Goal: Task Accomplishment & Management: Manage account settings

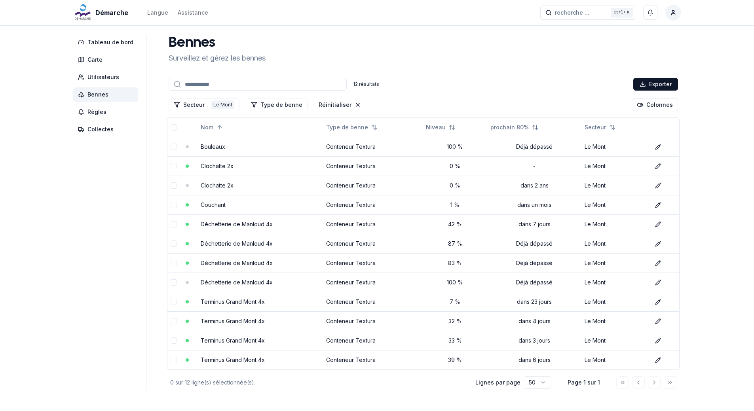
scroll to position [27, 0]
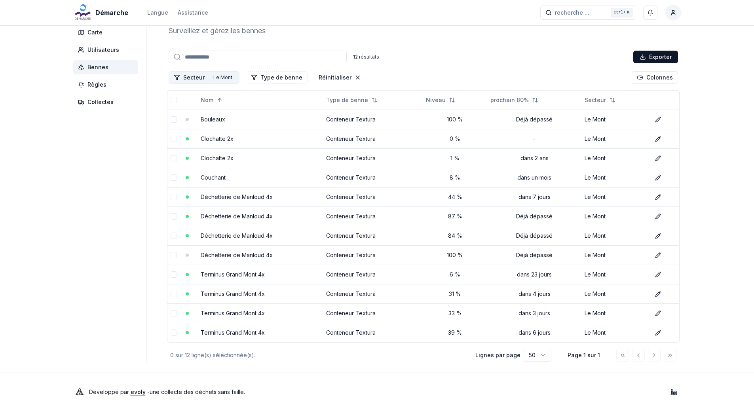
click at [212, 80] on div "Le Mont" at bounding box center [222, 77] width 23 height 9
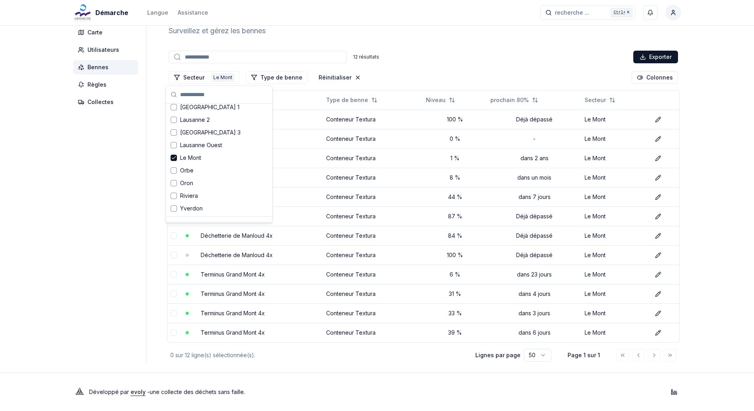
scroll to position [103, 0]
click at [174, 147] on icon "Suggestions" at bounding box center [174, 147] width 6 height 6
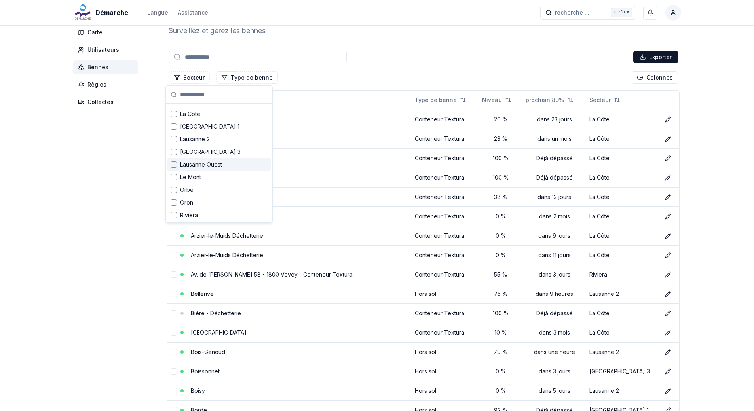
scroll to position [79, 0]
click at [175, 108] on div "Suggestions" at bounding box center [174, 108] width 6 height 6
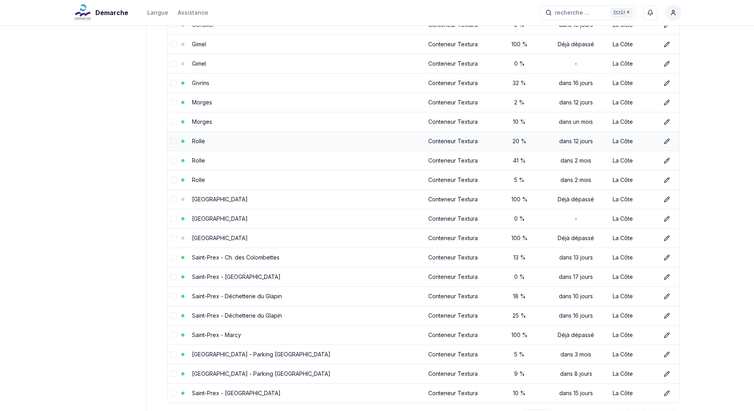
scroll to position [609, 0]
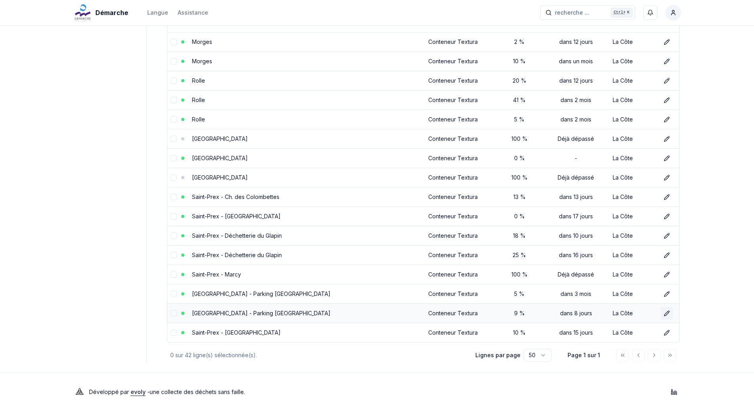
click at [664, 314] on icon at bounding box center [667, 313] width 6 height 6
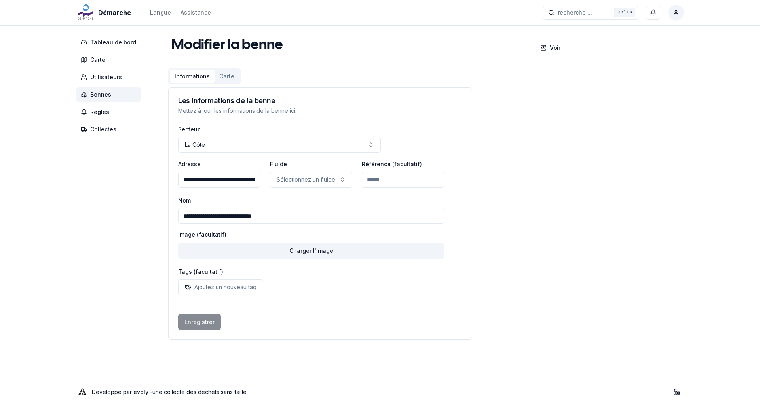
click at [97, 94] on span "Bennes" at bounding box center [100, 95] width 21 height 8
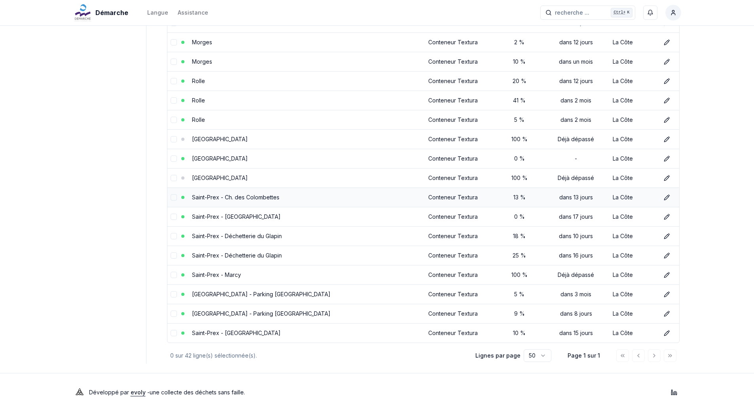
scroll to position [609, 0]
click at [665, 295] on icon at bounding box center [667, 294] width 6 height 6
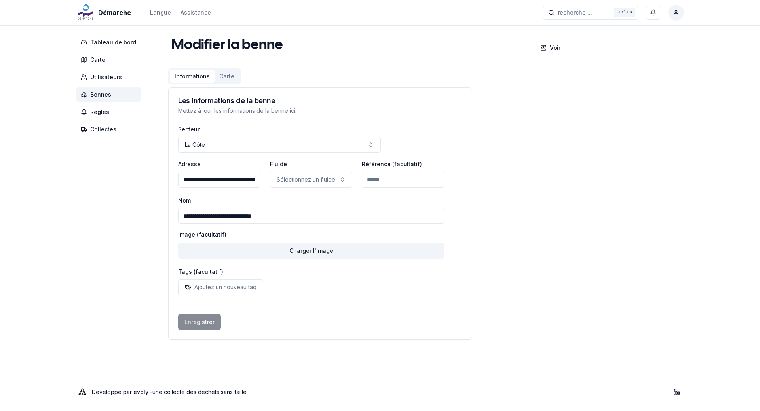
click at [97, 94] on span "Bennes" at bounding box center [100, 95] width 21 height 8
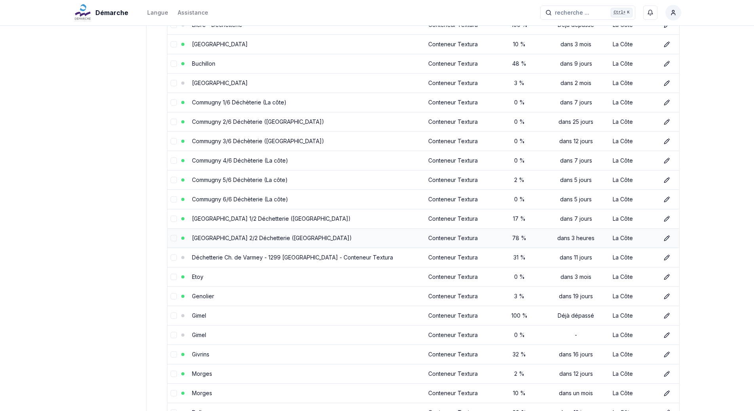
scroll to position [593, 0]
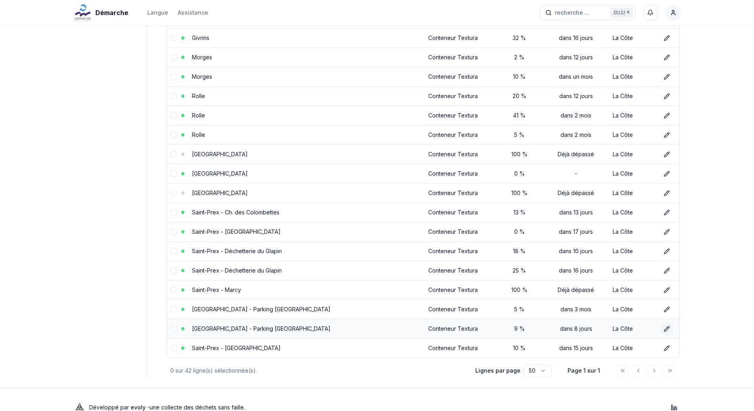
click at [665, 327] on icon at bounding box center [667, 329] width 6 height 6
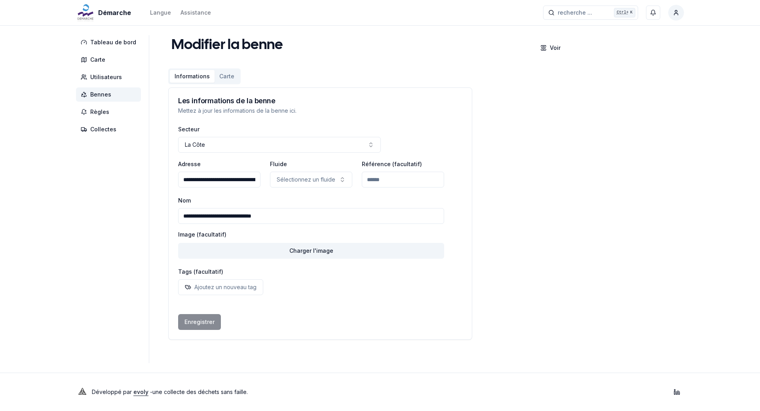
click at [276, 217] on input "**********" at bounding box center [311, 216] width 266 height 16
type input "**********"
click at [199, 321] on button "Enregistrer" at bounding box center [199, 322] width 43 height 16
click at [106, 91] on span "Bennes" at bounding box center [100, 95] width 21 height 8
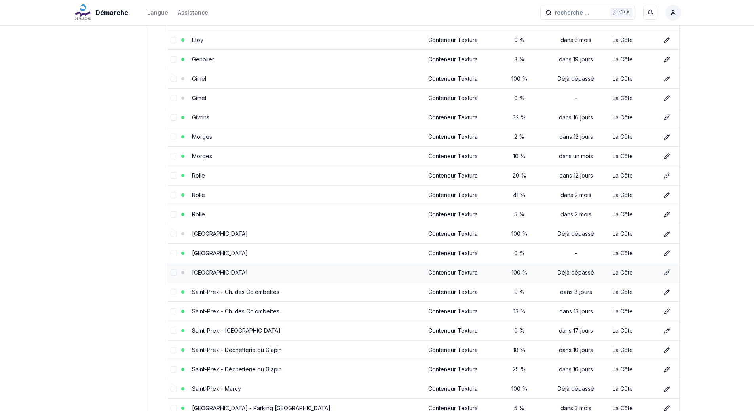
scroll to position [609, 0]
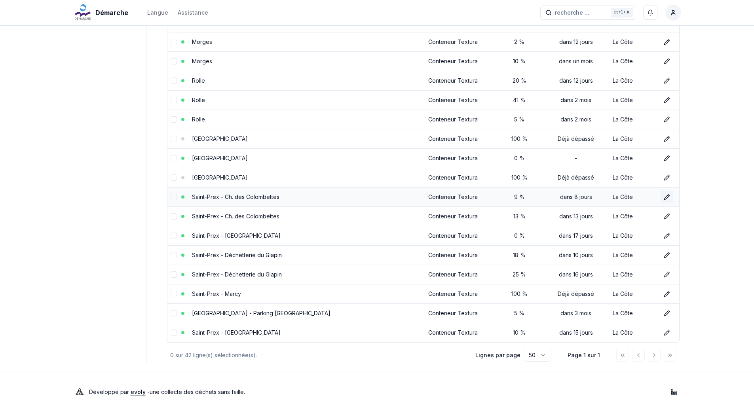
click at [665, 195] on icon at bounding box center [667, 197] width 6 height 6
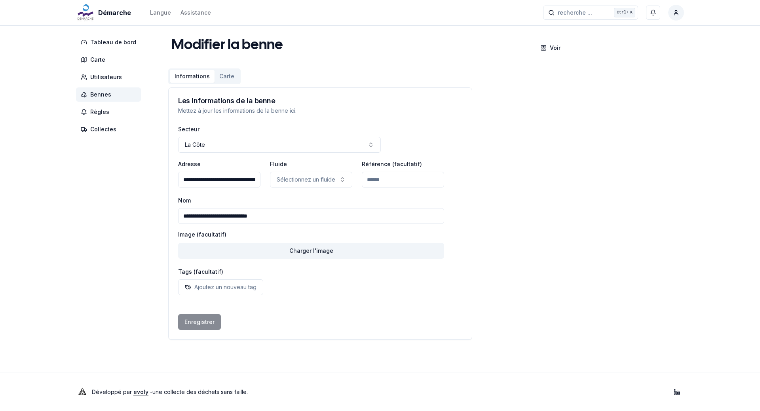
click at [109, 94] on span "Bennes" at bounding box center [100, 95] width 21 height 8
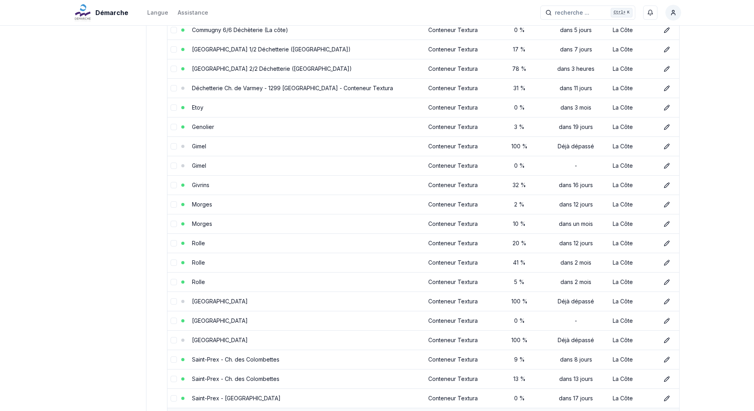
scroll to position [609, 0]
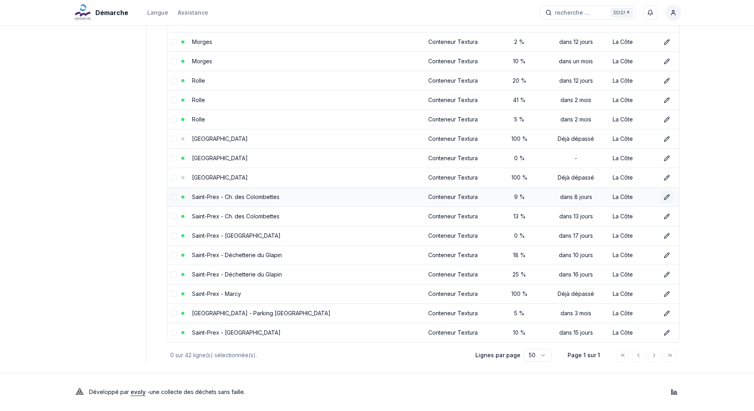
click at [666, 197] on icon at bounding box center [666, 197] width 4 height 4
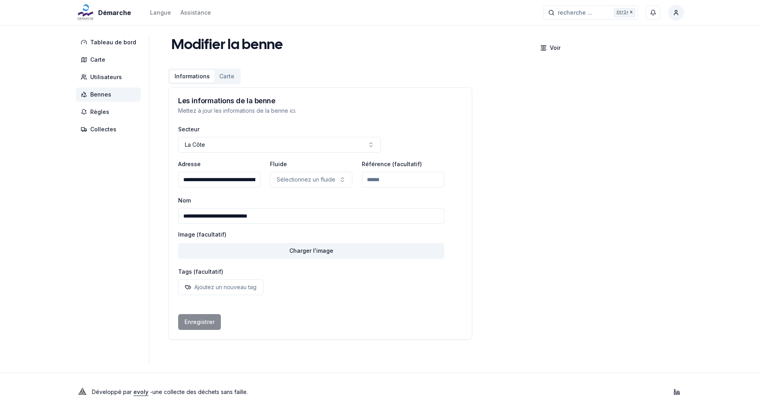
click at [104, 93] on span "Bennes" at bounding box center [100, 95] width 21 height 8
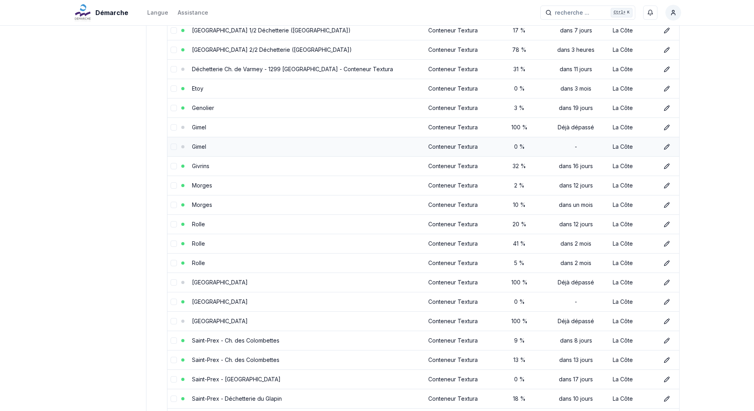
scroll to position [609, 0]
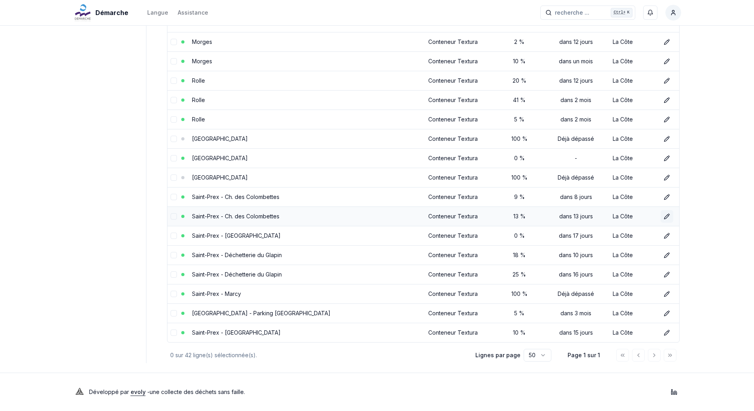
click at [664, 216] on icon at bounding box center [667, 216] width 6 height 6
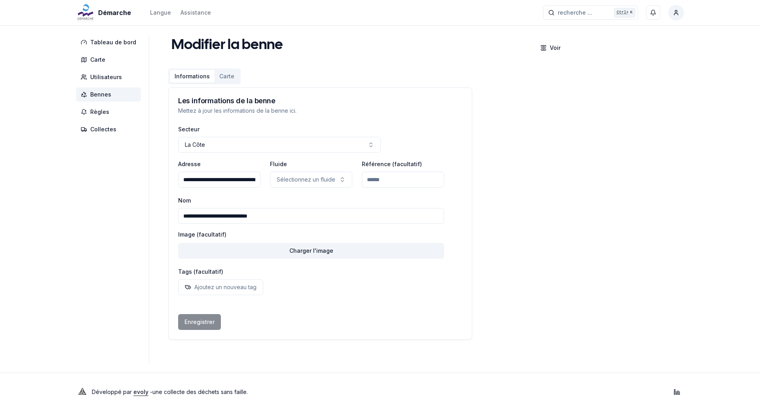
click at [107, 93] on span "Bennes" at bounding box center [100, 95] width 21 height 8
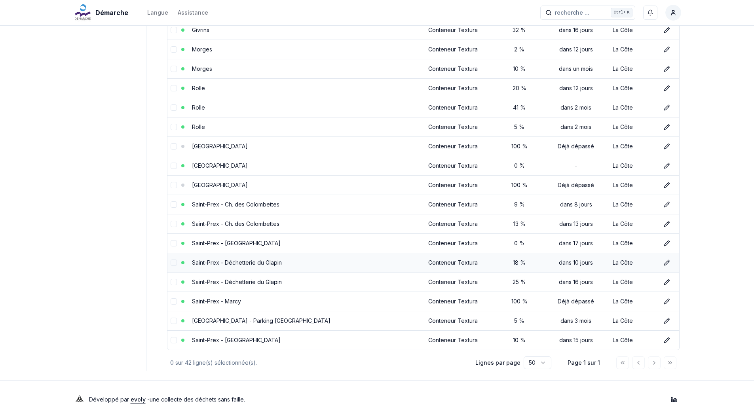
scroll to position [609, 0]
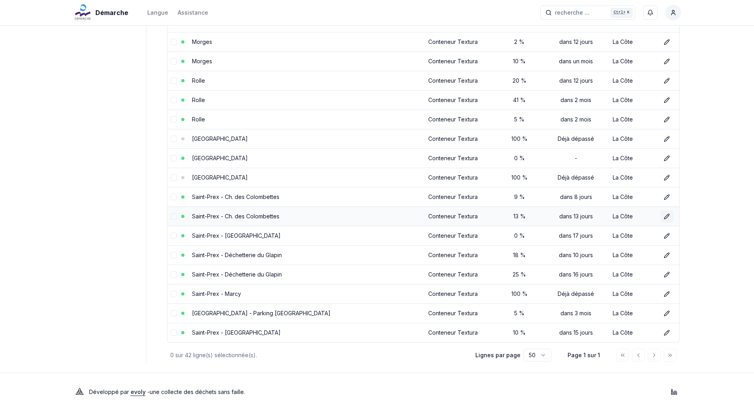
click at [665, 216] on icon at bounding box center [667, 216] width 6 height 6
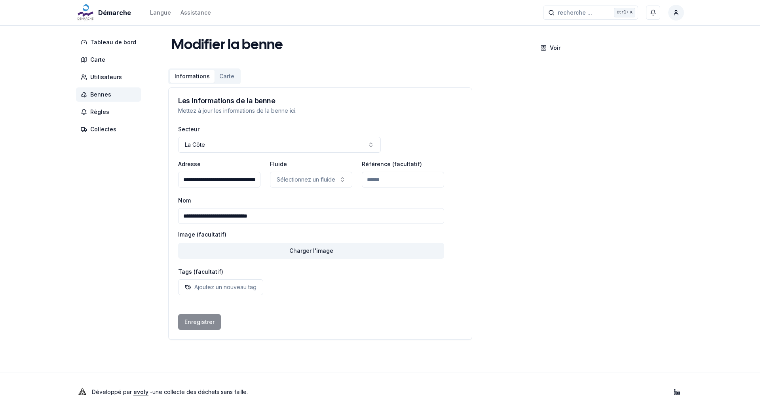
click at [108, 96] on span "Bennes" at bounding box center [100, 95] width 21 height 8
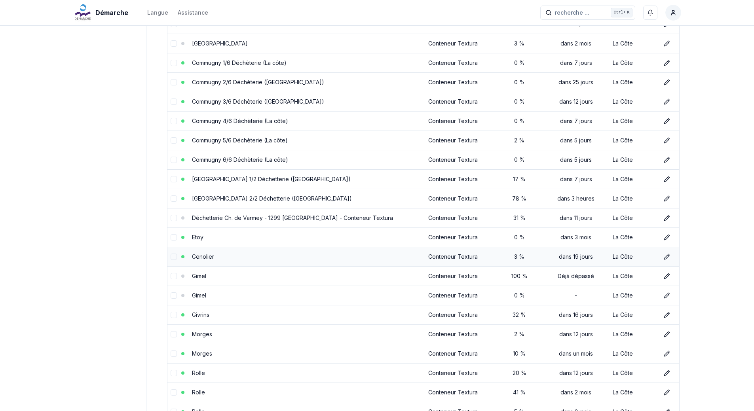
scroll to position [609, 0]
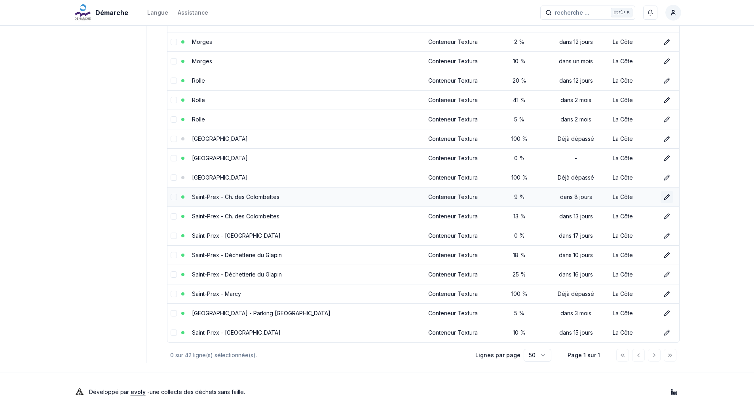
click at [665, 194] on icon at bounding box center [667, 197] width 6 height 6
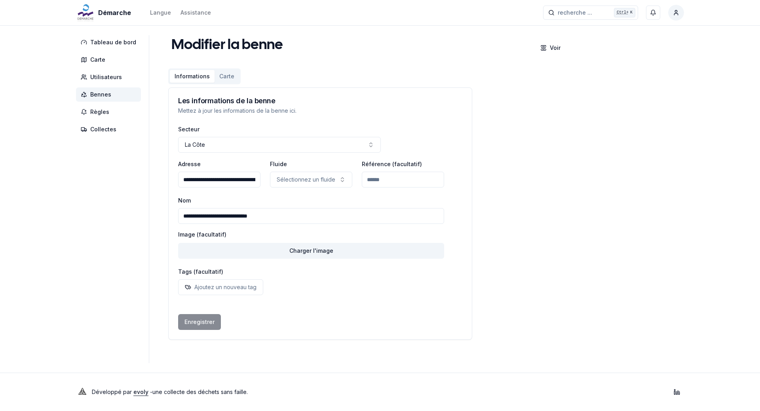
click at [246, 181] on input "**********" at bounding box center [219, 180] width 82 height 16
type input "**********"
click at [199, 322] on button "Enregistrer" at bounding box center [199, 322] width 43 height 16
click at [107, 95] on span "Bennes" at bounding box center [100, 95] width 21 height 8
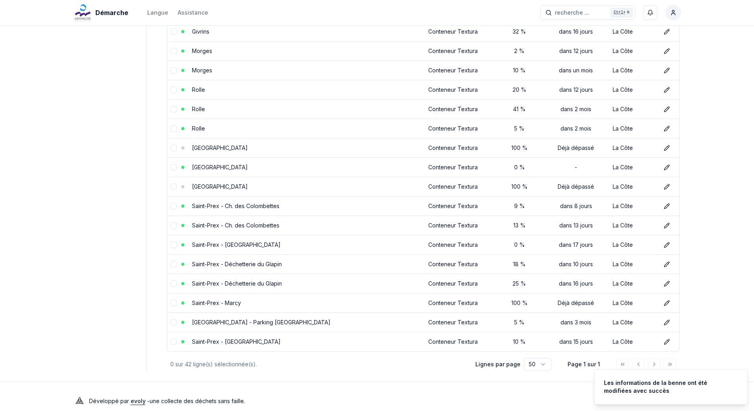
scroll to position [609, 0]
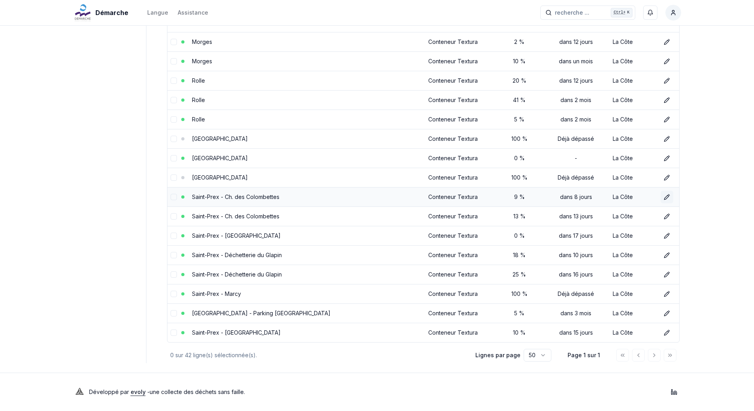
click at [666, 195] on icon at bounding box center [666, 197] width 4 height 4
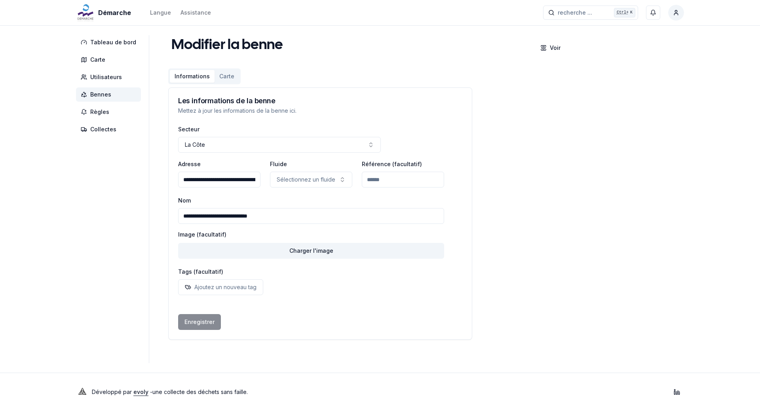
click at [104, 93] on span "Bennes" at bounding box center [100, 95] width 21 height 8
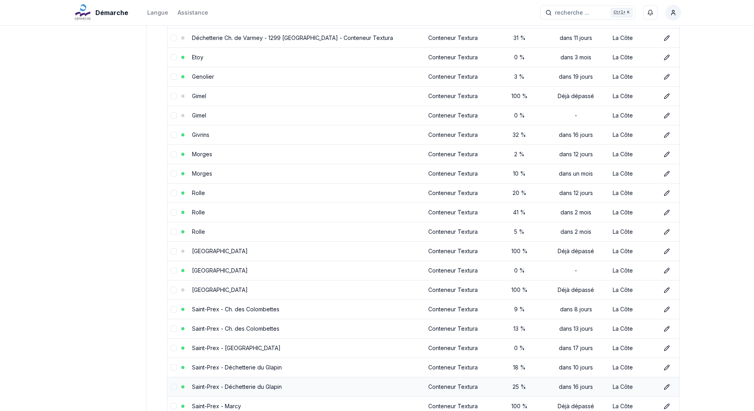
scroll to position [609, 0]
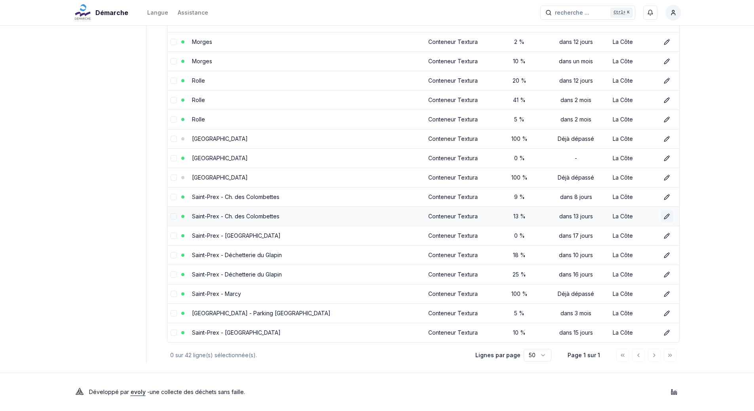
click at [664, 217] on icon at bounding box center [666, 216] width 4 height 4
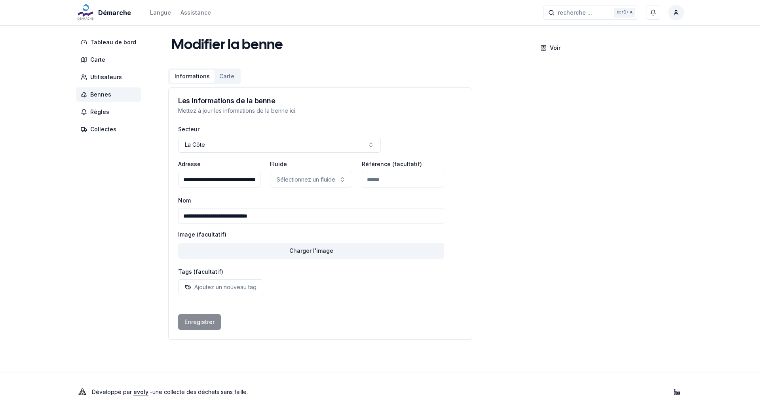
click at [254, 182] on input "**********" at bounding box center [219, 180] width 82 height 16
click at [238, 179] on input "**********" at bounding box center [219, 180] width 82 height 16
type input "**********"
click at [252, 180] on input "**********" at bounding box center [219, 180] width 82 height 16
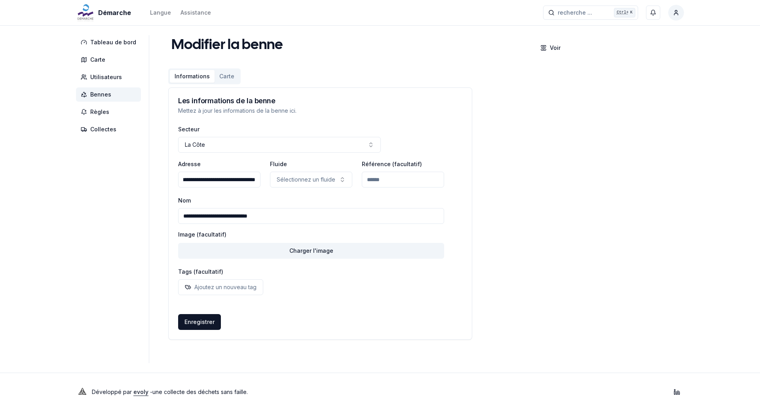
scroll to position [0, 28]
click at [104, 93] on span "Bennes" at bounding box center [100, 95] width 21 height 8
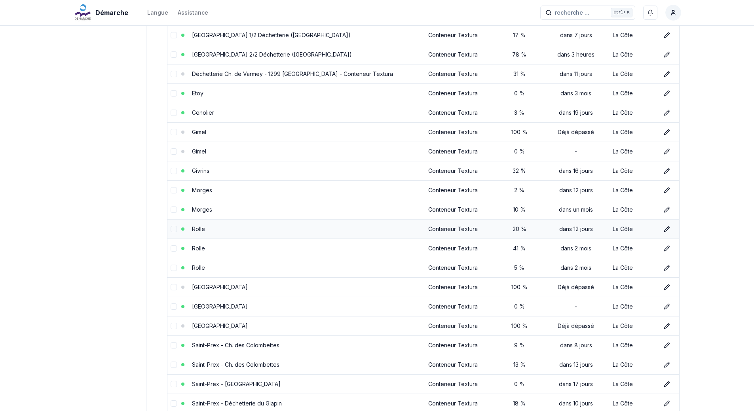
scroll to position [530, 0]
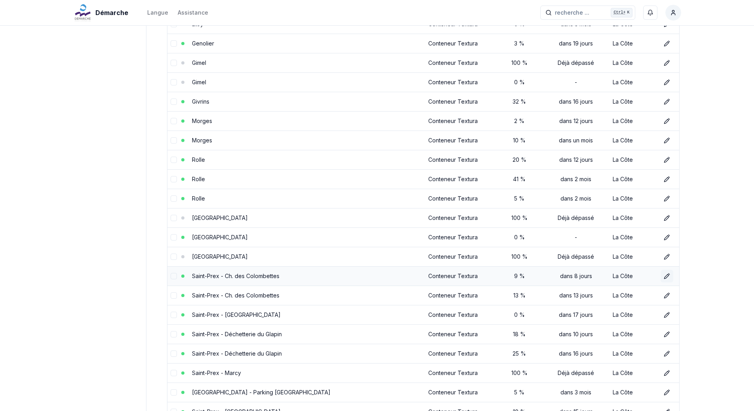
click at [664, 276] on icon at bounding box center [667, 276] width 6 height 6
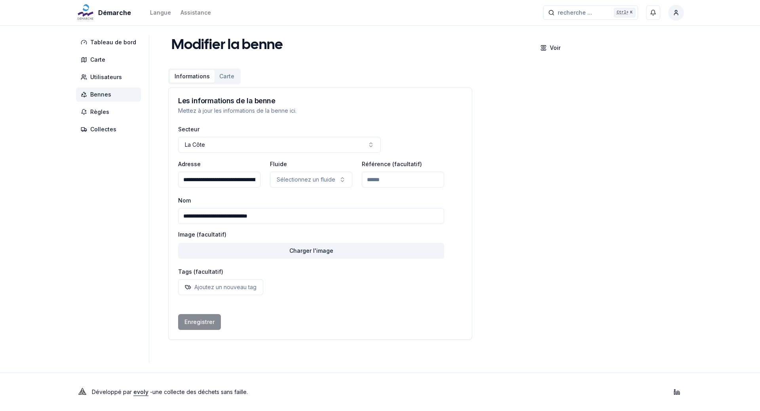
click at [252, 180] on input "**********" at bounding box center [219, 180] width 82 height 16
click at [106, 93] on span "Bennes" at bounding box center [100, 95] width 21 height 8
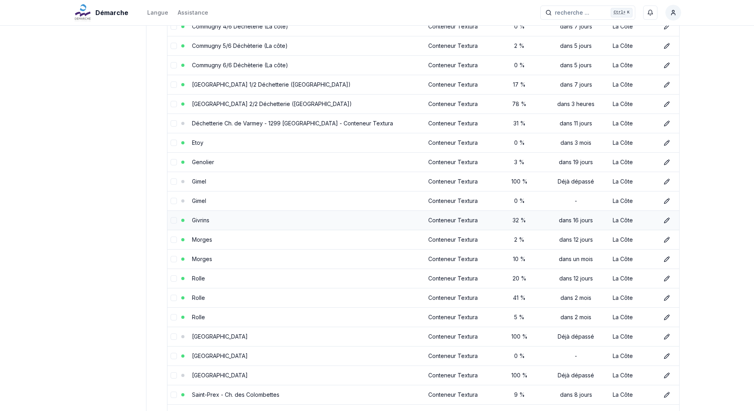
scroll to position [609, 0]
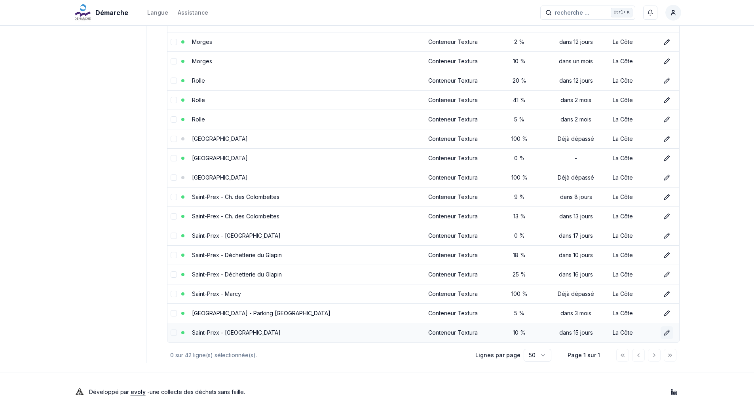
click at [667, 330] on icon at bounding box center [667, 333] width 6 height 6
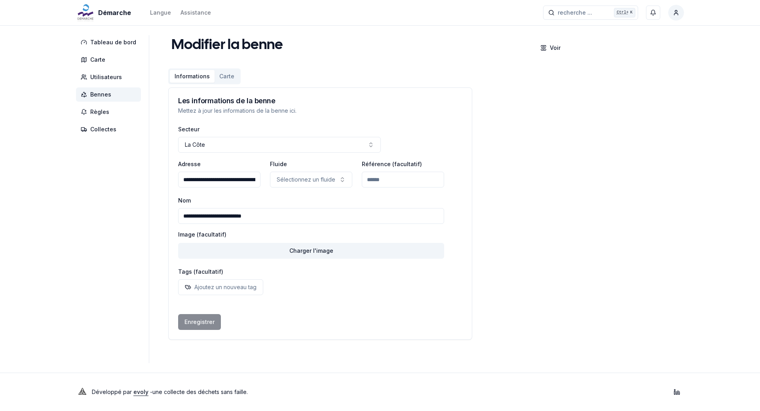
click at [99, 93] on span "Bennes" at bounding box center [100, 95] width 21 height 8
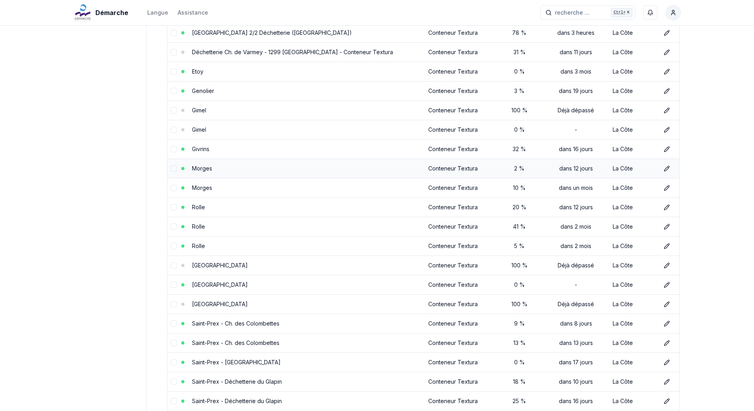
scroll to position [609, 0]
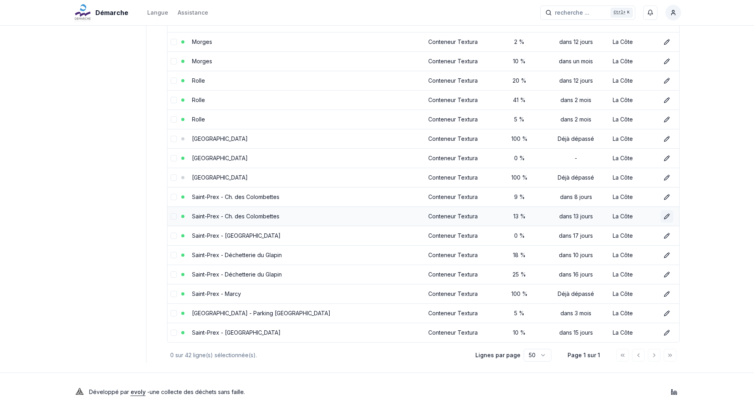
click at [665, 217] on icon at bounding box center [667, 216] width 6 height 6
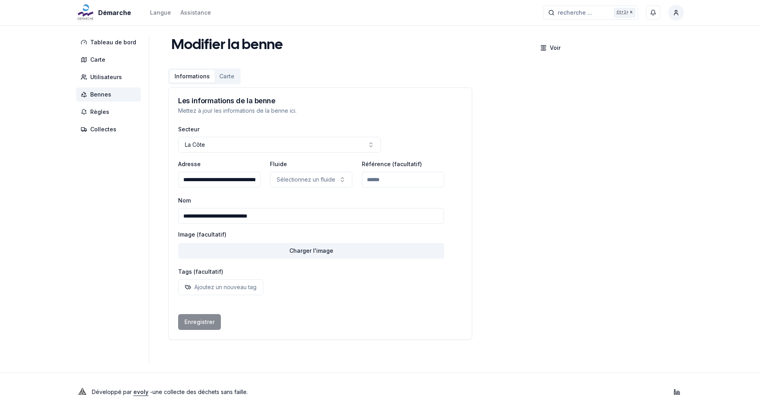
click at [94, 95] on span "Bennes" at bounding box center [100, 95] width 21 height 8
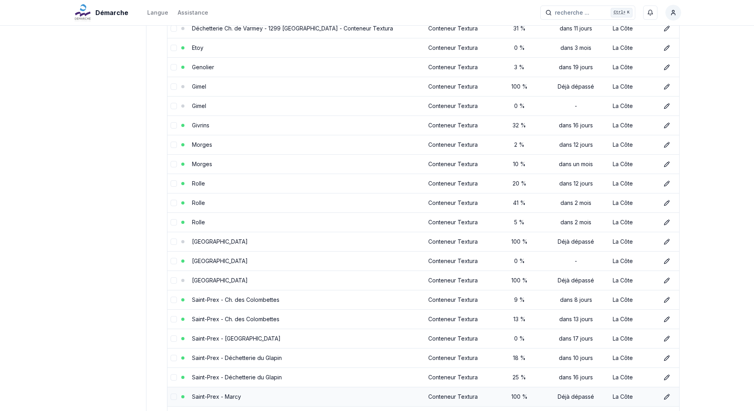
scroll to position [609, 0]
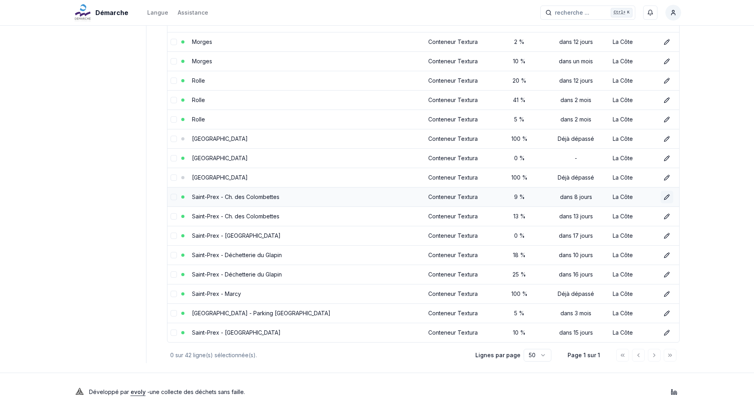
click at [665, 198] on icon at bounding box center [667, 197] width 6 height 6
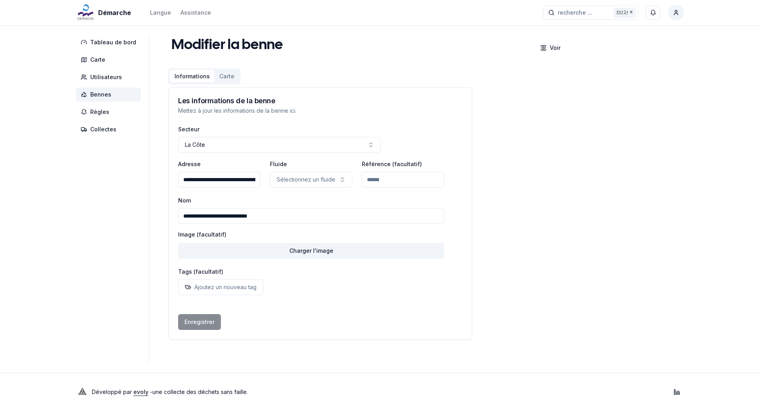
click at [250, 182] on input "**********" at bounding box center [219, 180] width 82 height 16
type input "**********"
click at [195, 325] on button "Enregistrer" at bounding box center [199, 322] width 43 height 16
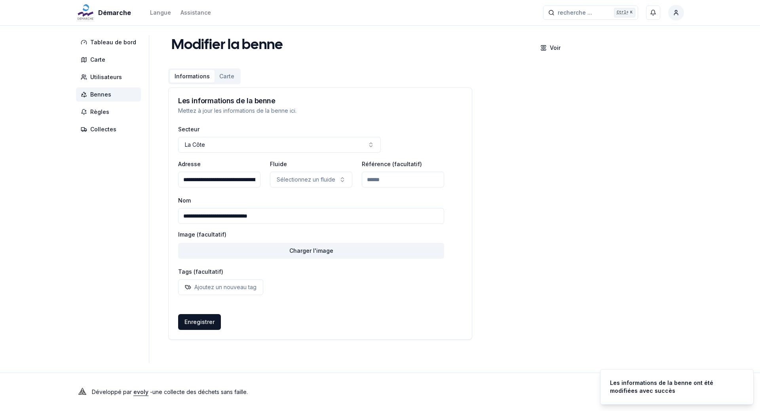
click at [102, 97] on span "Bennes" at bounding box center [100, 95] width 21 height 8
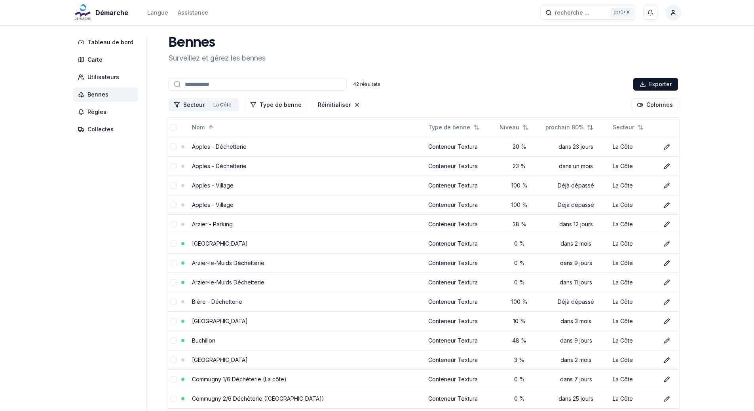
click at [216, 104] on div "La Côte" at bounding box center [222, 104] width 22 height 9
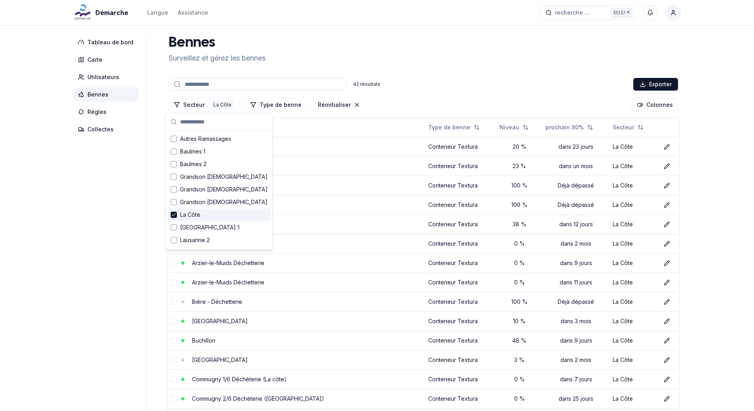
click at [178, 215] on div "La Côte" at bounding box center [218, 215] width 103 height 13
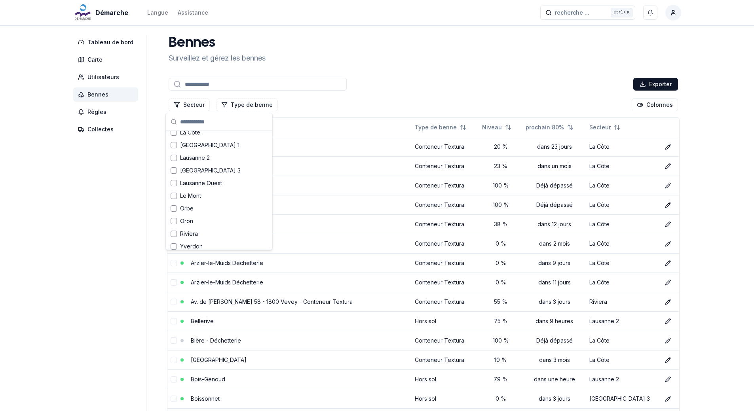
scroll to position [87, 0]
click at [172, 193] on div "Suggestions" at bounding box center [174, 191] width 6 height 6
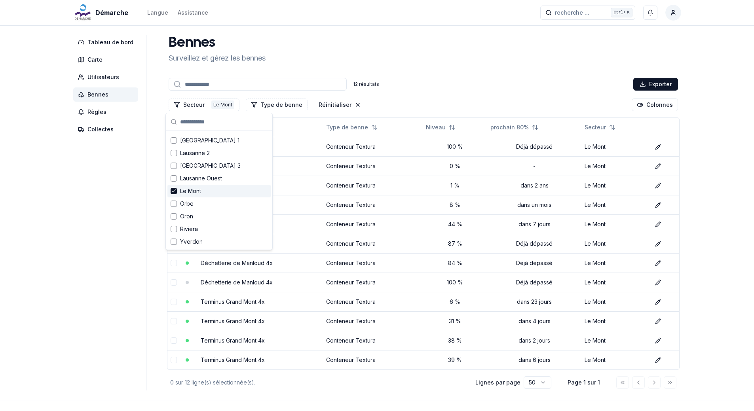
click at [94, 184] on aside "Tableau de bord Carte Utilisateurs Bennes Règles Collectes" at bounding box center [109, 212] width 73 height 355
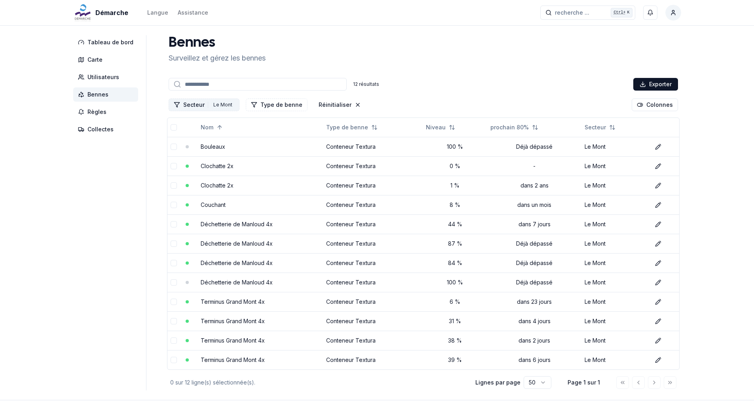
click at [213, 105] on div "Le Mont" at bounding box center [222, 104] width 23 height 9
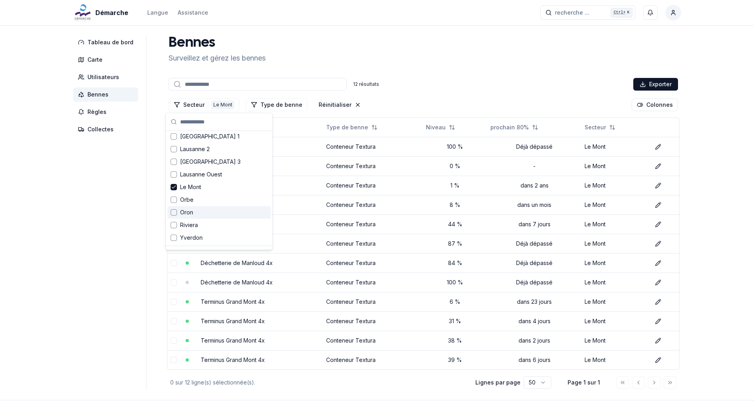
scroll to position [103, 0]
drag, startPoint x: 173, startPoint y: 178, endPoint x: 176, endPoint y: 170, distance: 8.6
click at [174, 174] on div "Le Mont" at bounding box center [218, 175] width 103 height 13
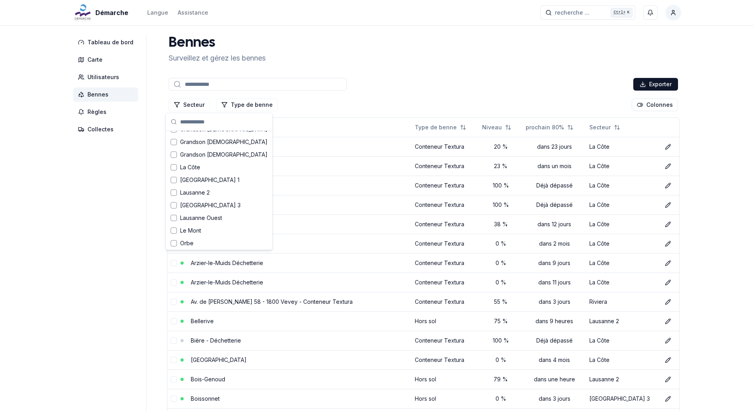
scroll to position [8, 0]
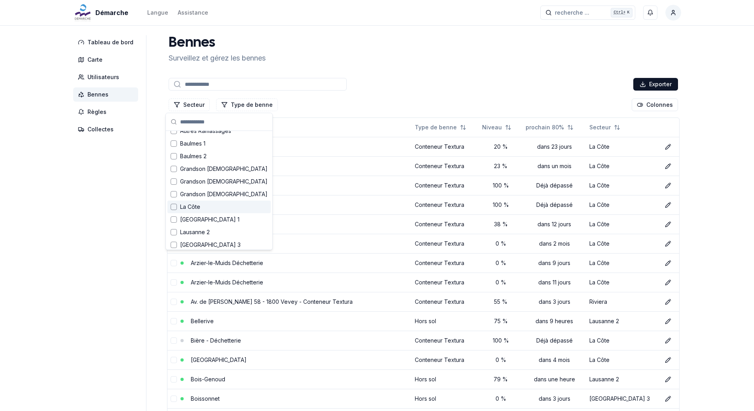
click at [173, 205] on div "Suggestions" at bounding box center [174, 207] width 6 height 6
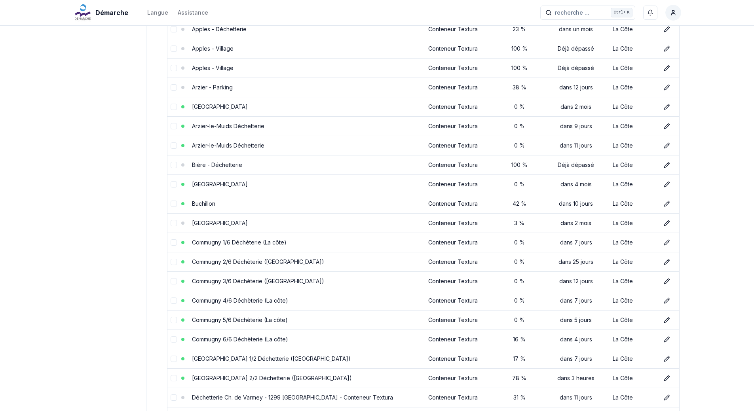
scroll to position [0, 0]
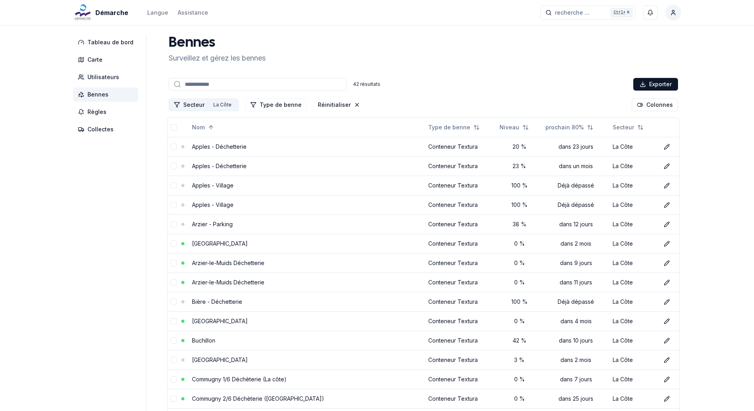
click at [216, 106] on div "La Côte" at bounding box center [222, 104] width 22 height 9
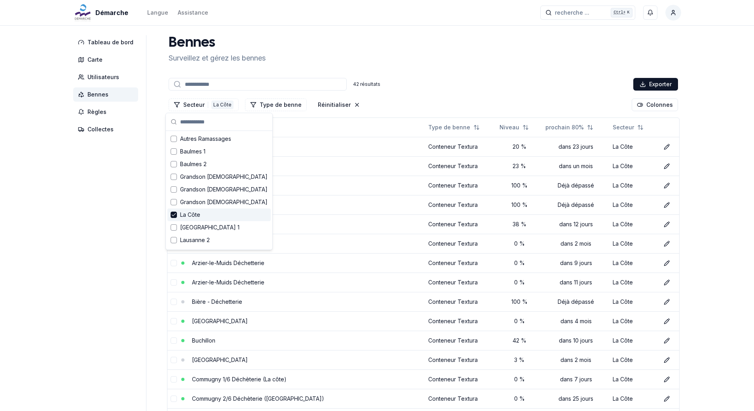
click at [174, 215] on polyline "Suggestions" at bounding box center [174, 215] width 4 height 2
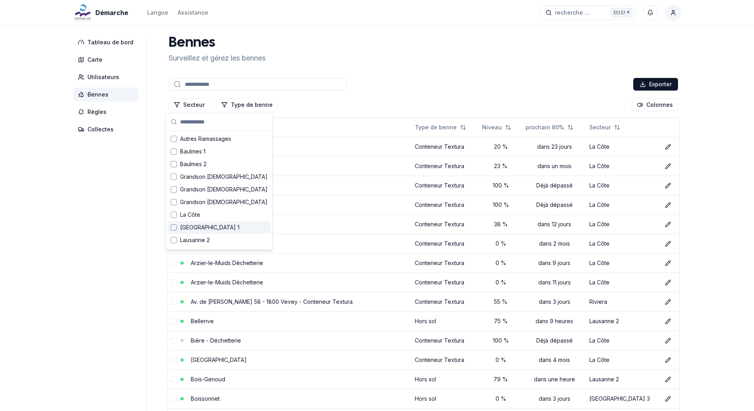
click at [173, 226] on div "Suggestions" at bounding box center [174, 227] width 6 height 6
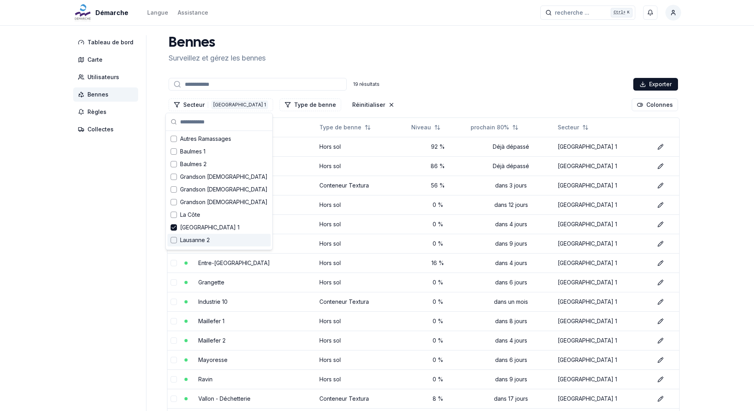
click at [176, 239] on div "Suggestions" at bounding box center [174, 240] width 6 height 6
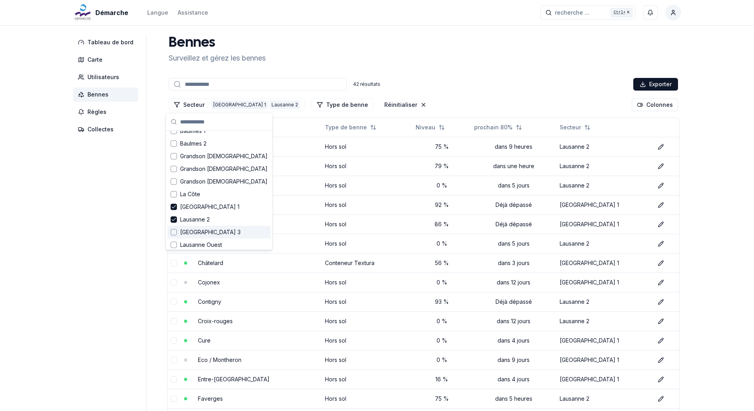
scroll to position [40, 0]
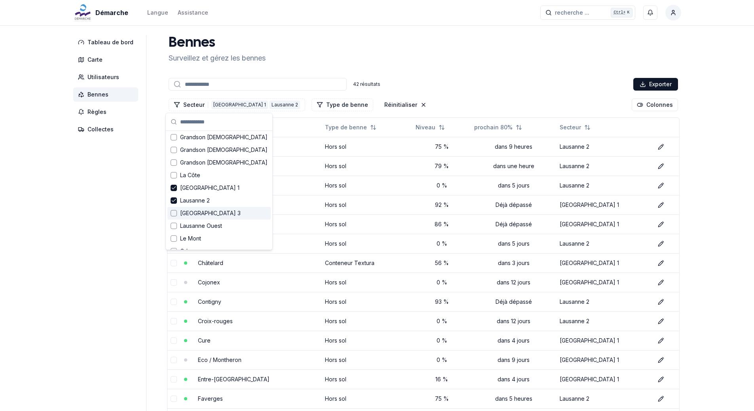
click at [171, 215] on div "Suggestions" at bounding box center [174, 213] width 6 height 6
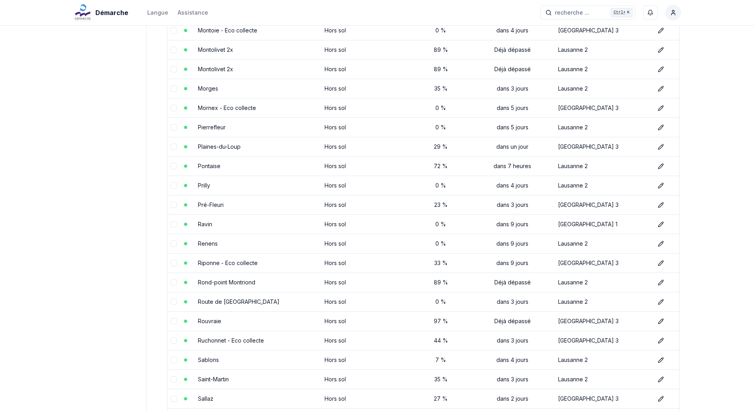
scroll to position [673, 0]
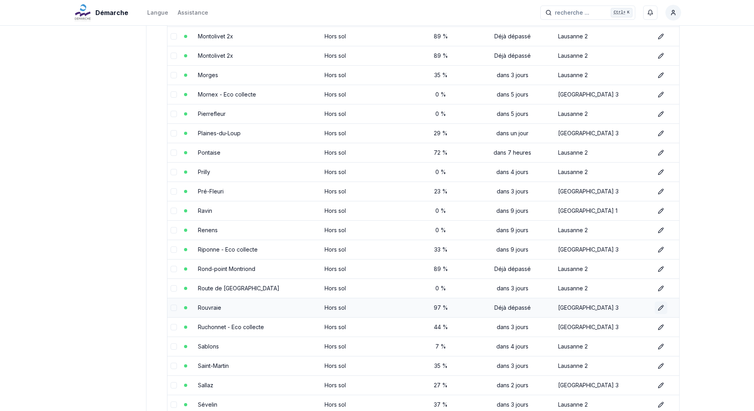
click at [658, 307] on icon at bounding box center [660, 308] width 4 height 4
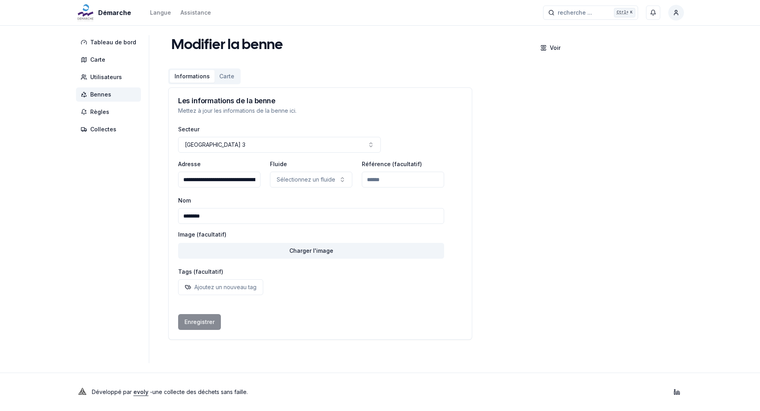
click at [248, 179] on input "**********" at bounding box center [219, 180] width 82 height 16
click at [109, 92] on span "Bennes" at bounding box center [100, 95] width 21 height 8
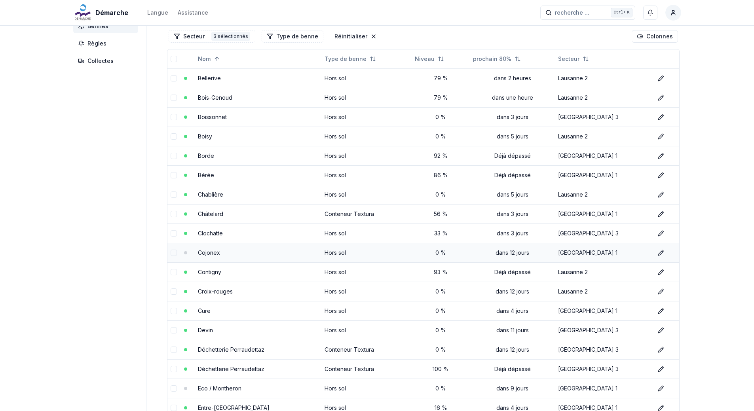
scroll to position [119, 0]
